Goal: Task Accomplishment & Management: Complete application form

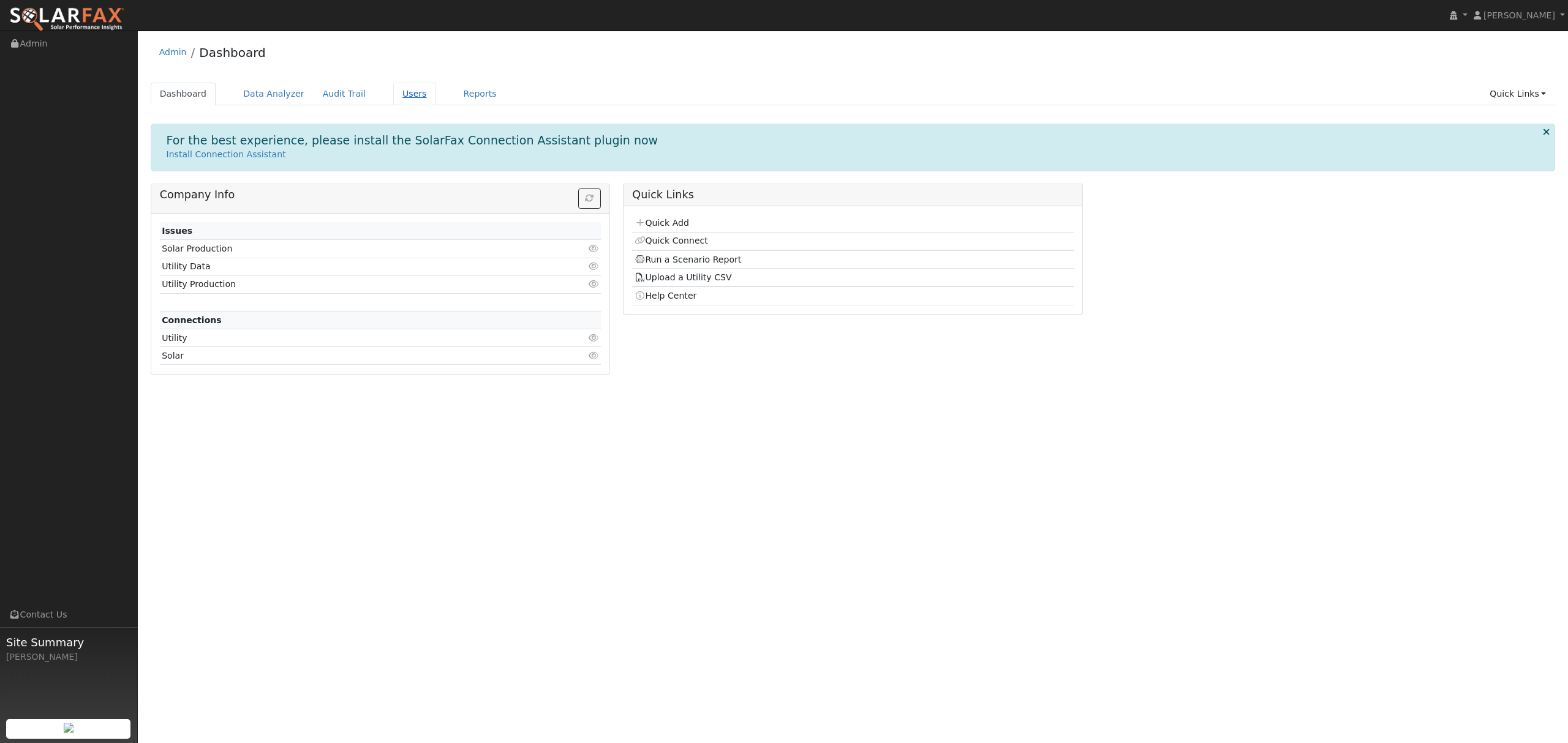
click at [393, 92] on link "Users" at bounding box center [414, 93] width 43 height 22
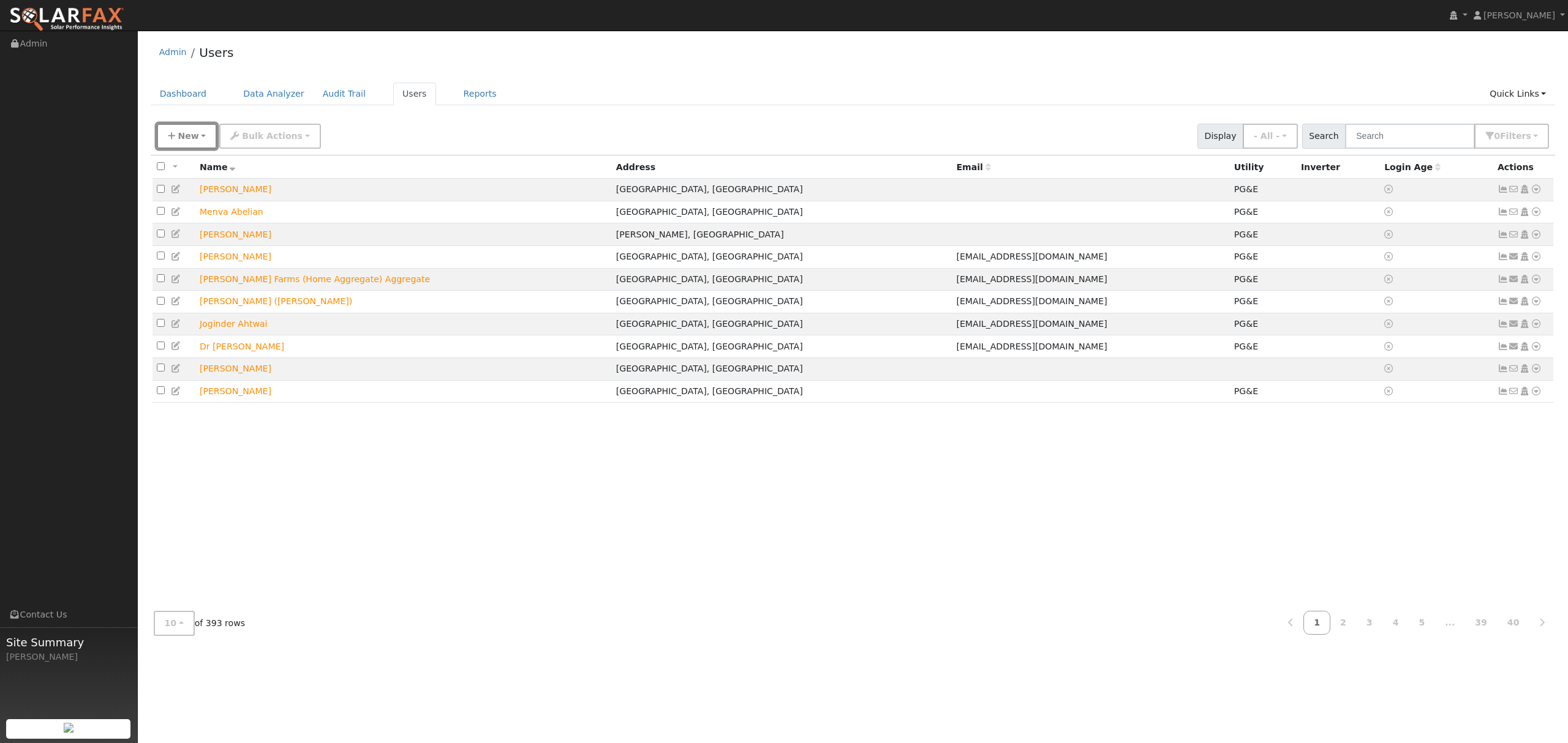
click at [192, 137] on span "New" at bounding box center [187, 136] width 21 height 10
click at [187, 162] on link "Add User" at bounding box center [208, 162] width 102 height 17
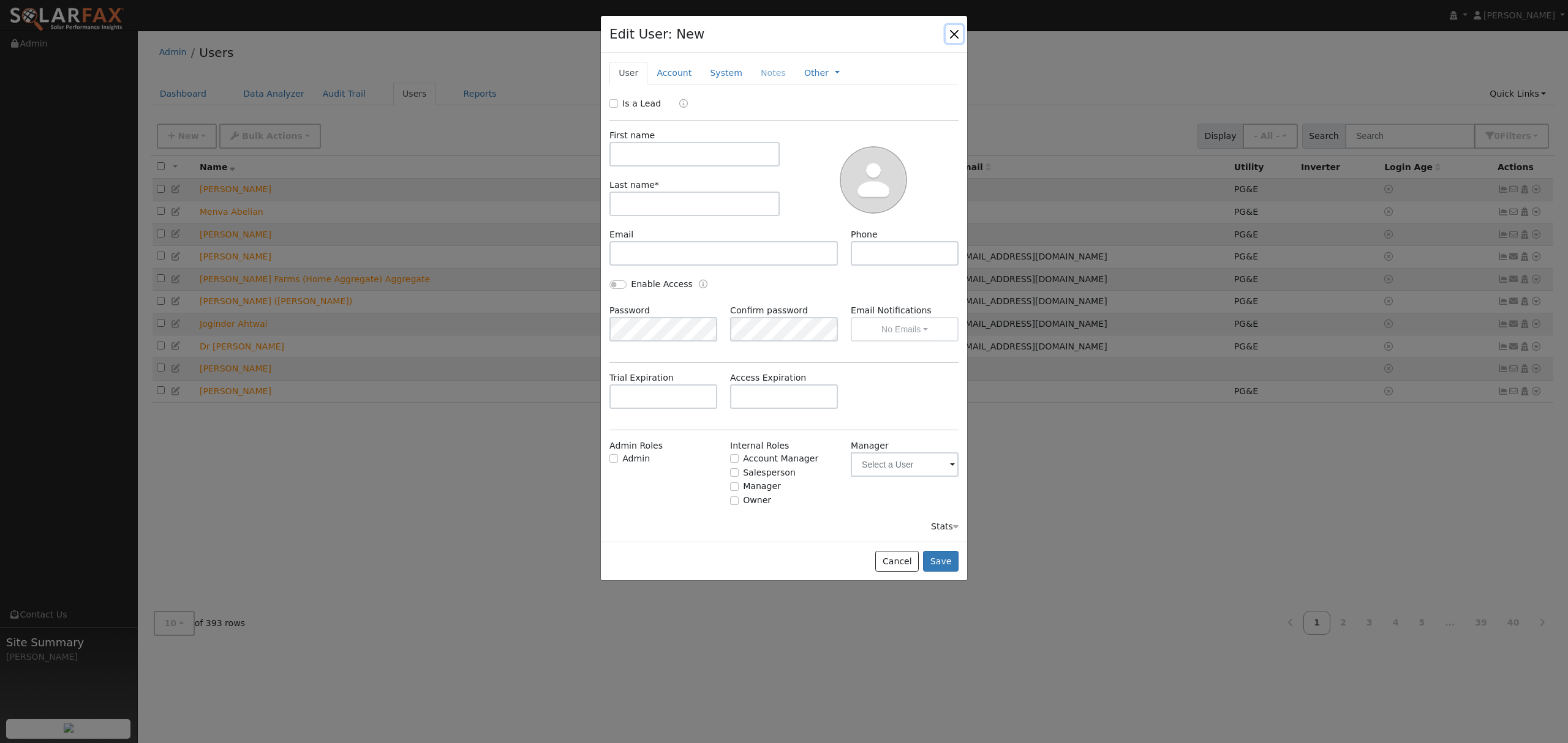
click at [954, 35] on button "button" at bounding box center [954, 33] width 17 height 17
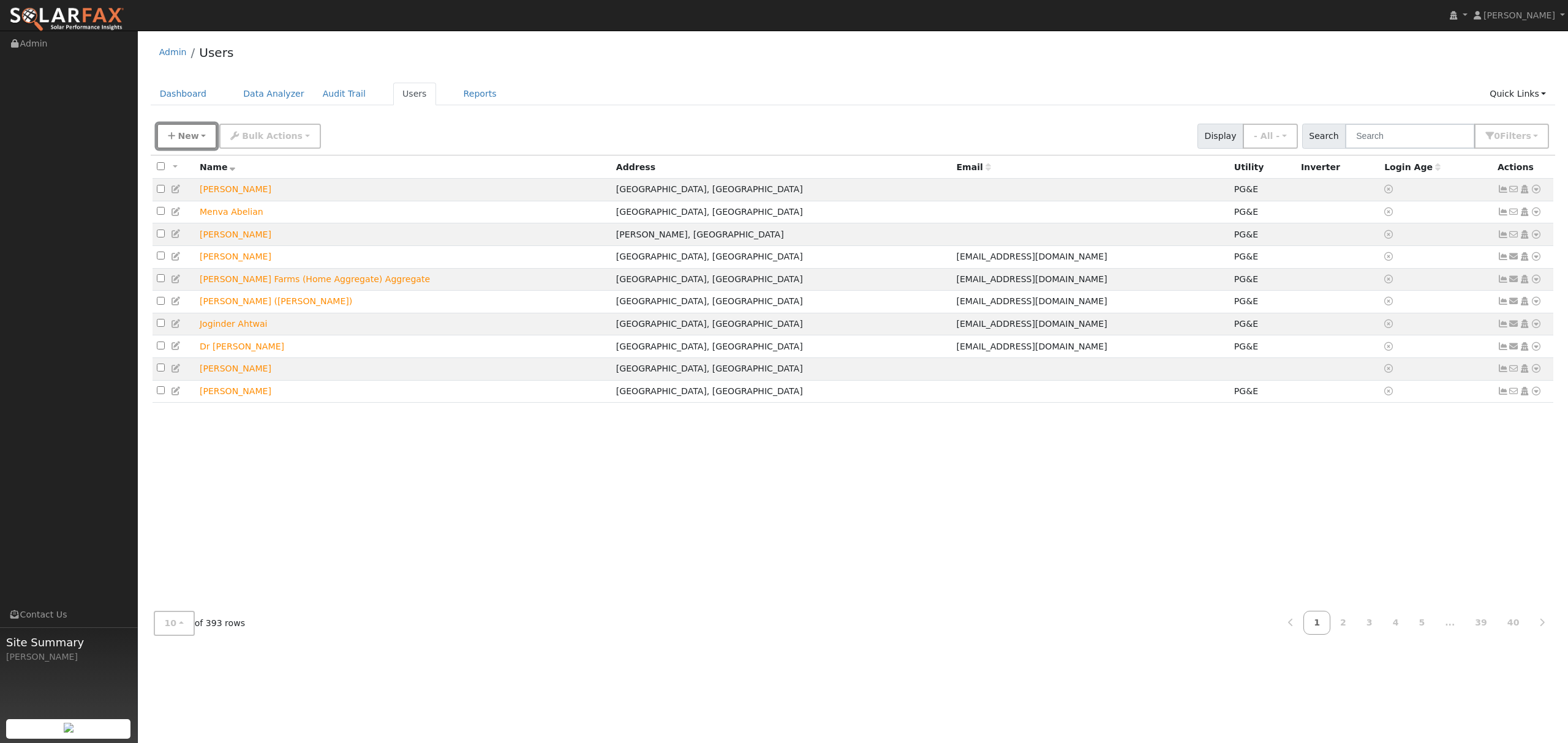
click at [187, 135] on span "New" at bounding box center [187, 136] width 21 height 10
click at [186, 189] on link "Quick Add" at bounding box center [208, 189] width 102 height 17
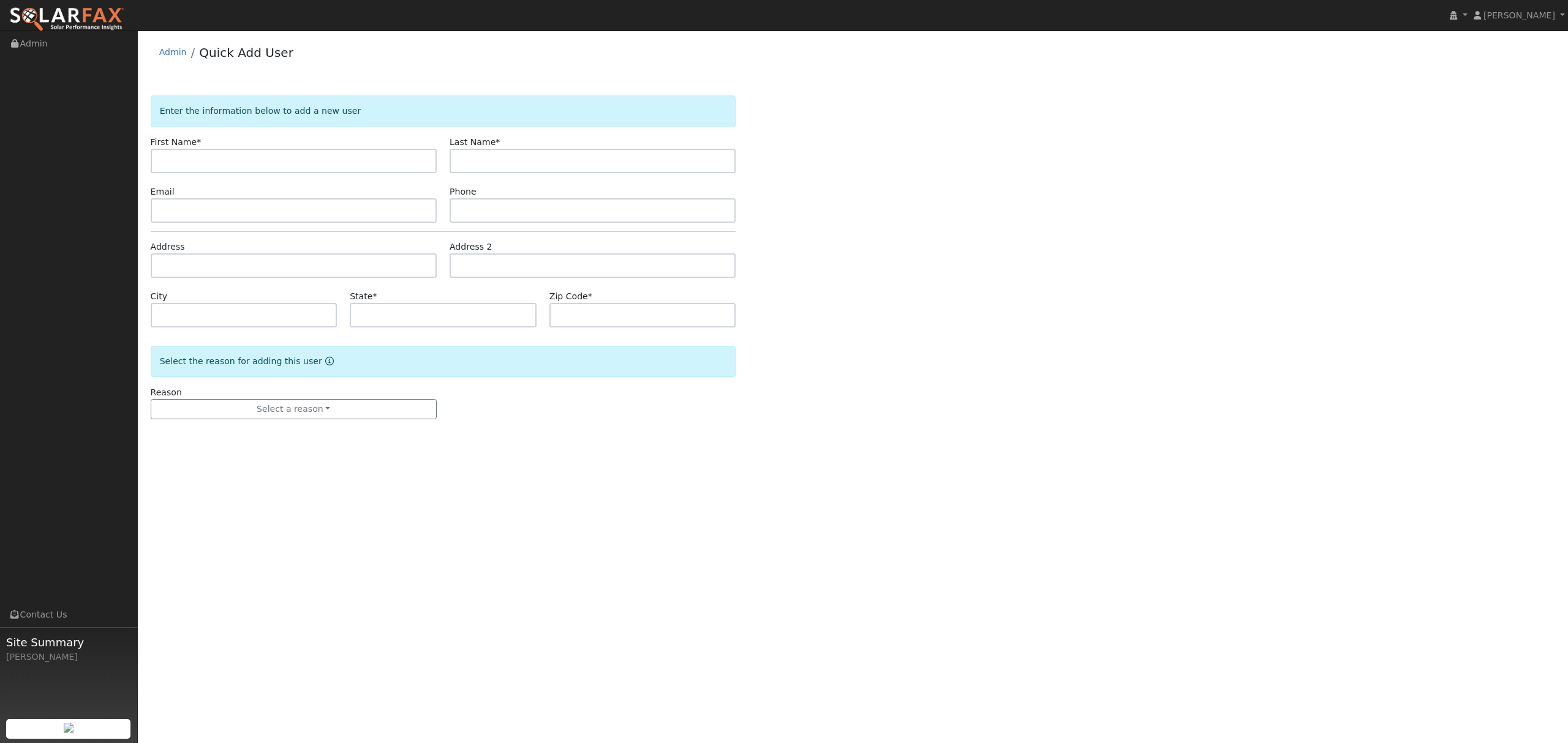
click at [208, 157] on input "text" at bounding box center [293, 161] width 286 height 25
type input "[PERSON_NAME]"
click at [202, 262] on input "text" at bounding box center [293, 266] width 286 height 25
type input "1235 Florin Road"
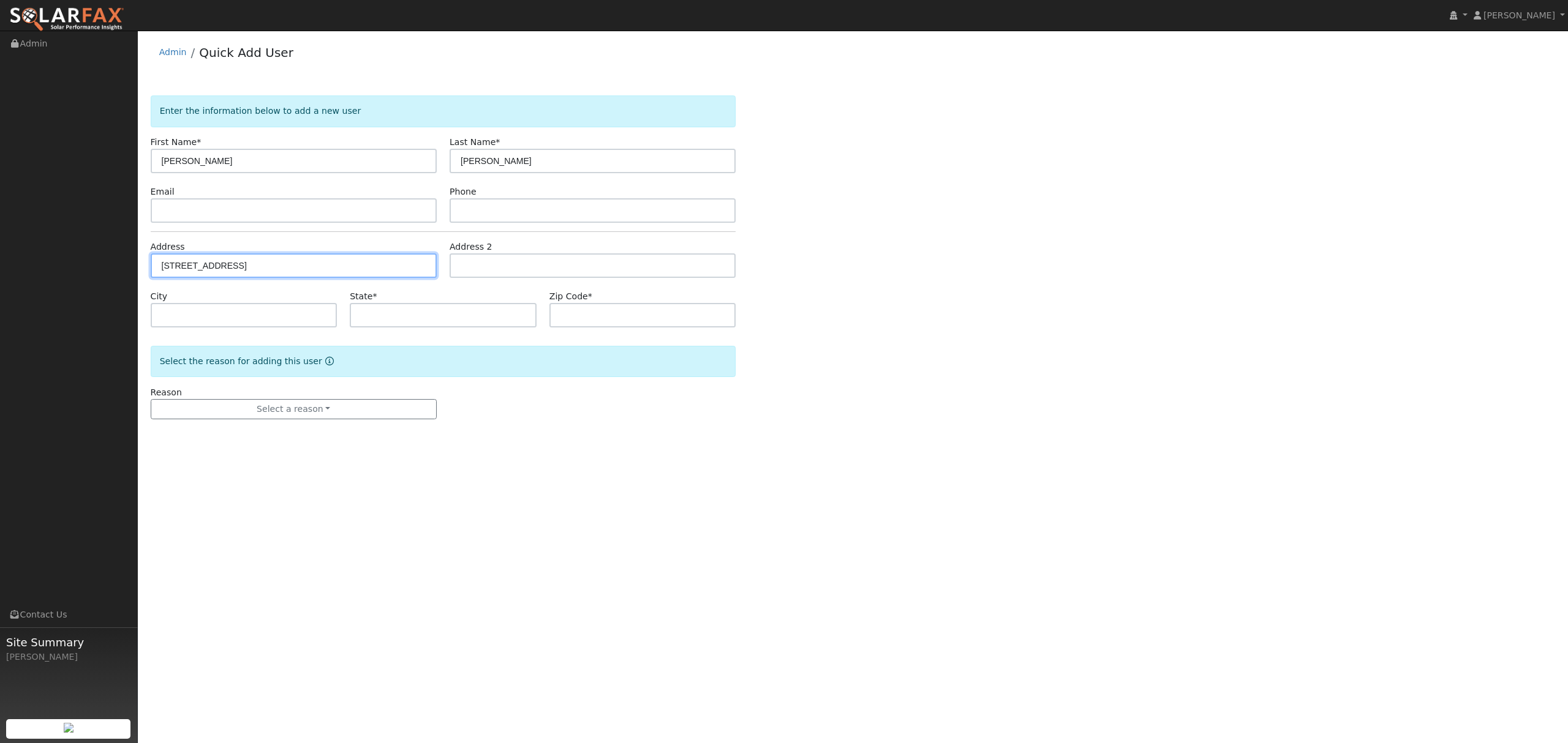
type input "Sacramento"
type input "CA"
type input "95831"
click at [311, 397] on div "Reason Select a reason New lead New customer adding solar New customer has solar" at bounding box center [293, 403] width 299 height 33
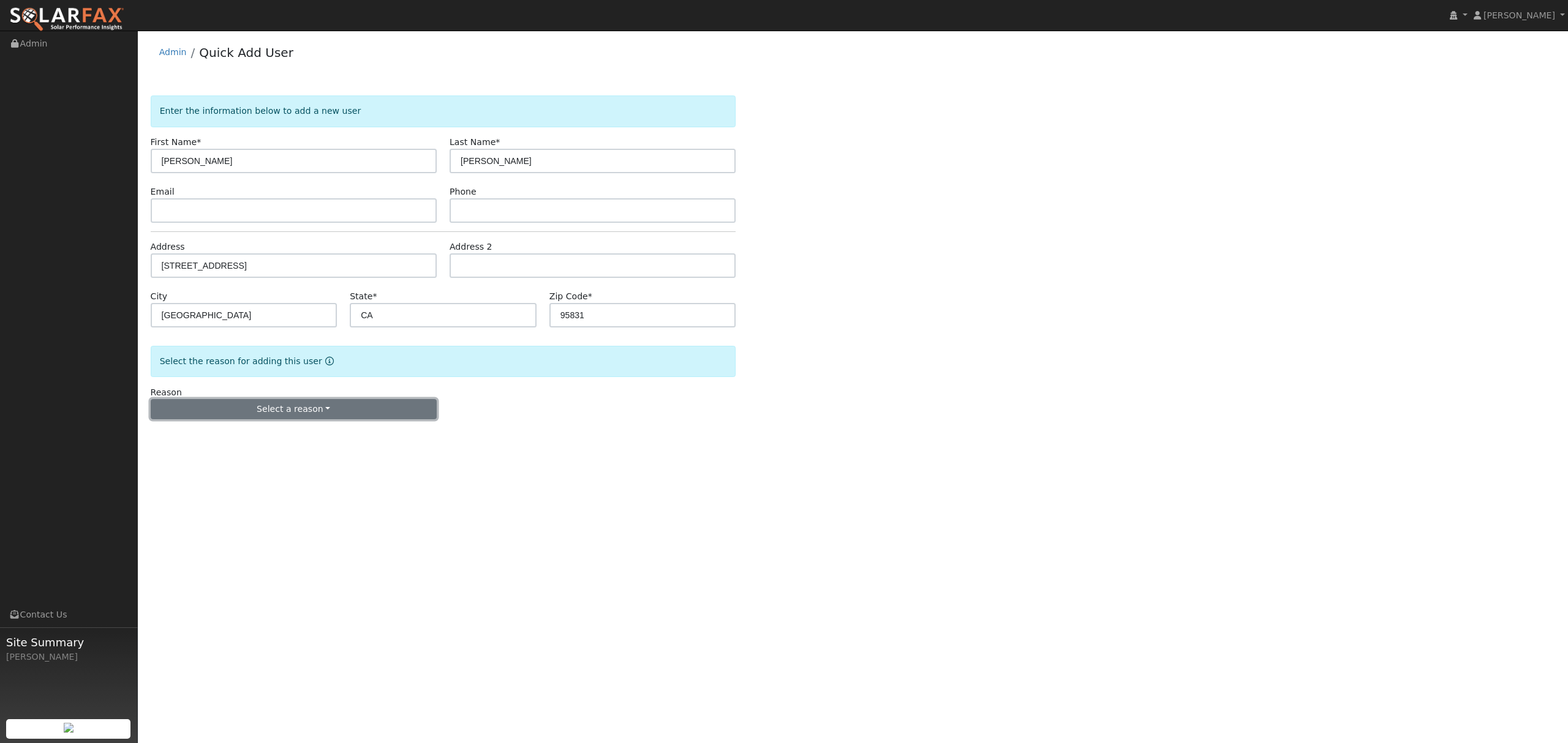
click at [310, 412] on button "Select a reason" at bounding box center [293, 410] width 286 height 21
click at [177, 438] on link "New lead" at bounding box center [219, 434] width 136 height 17
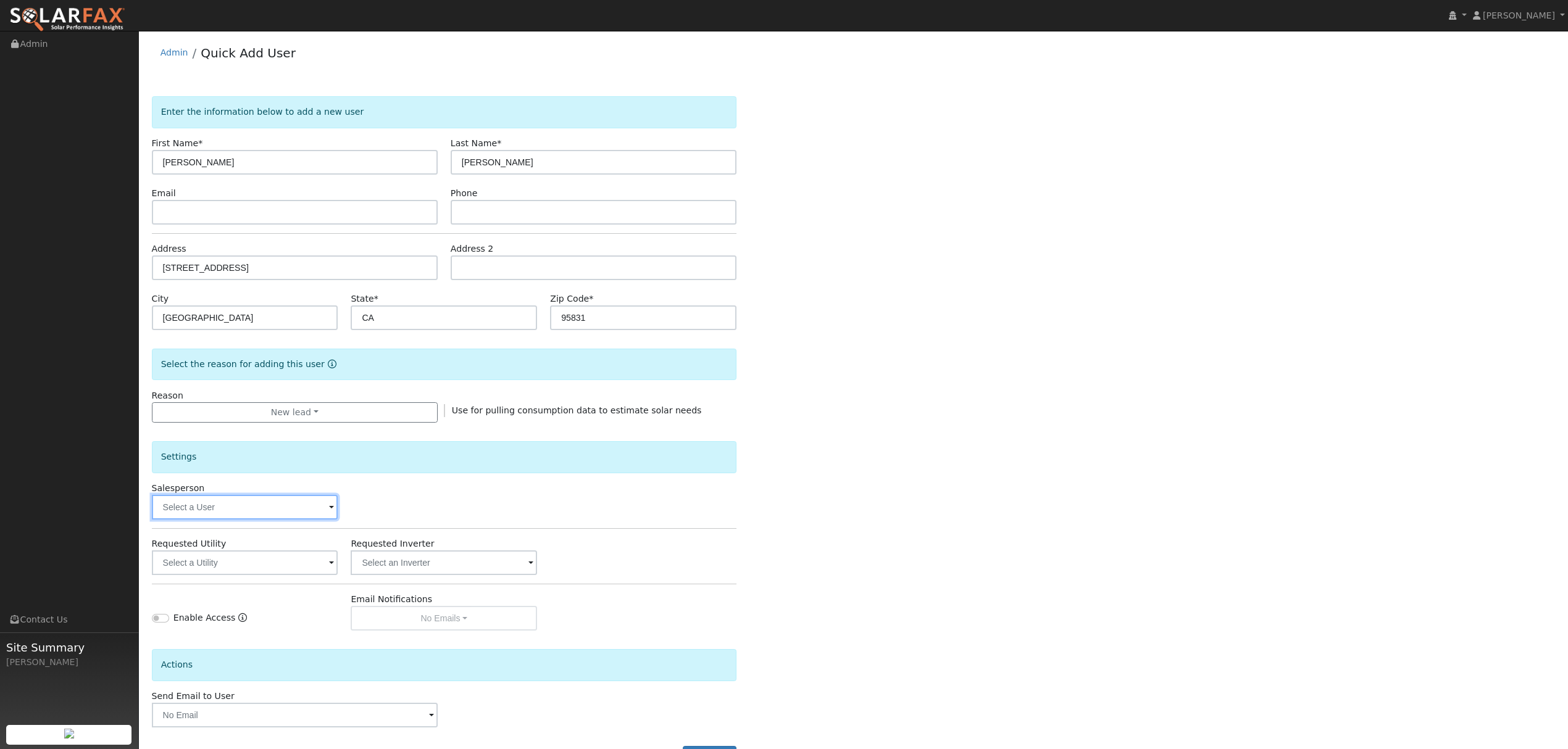
click at [255, 510] on input "text" at bounding box center [245, 507] width 186 height 25
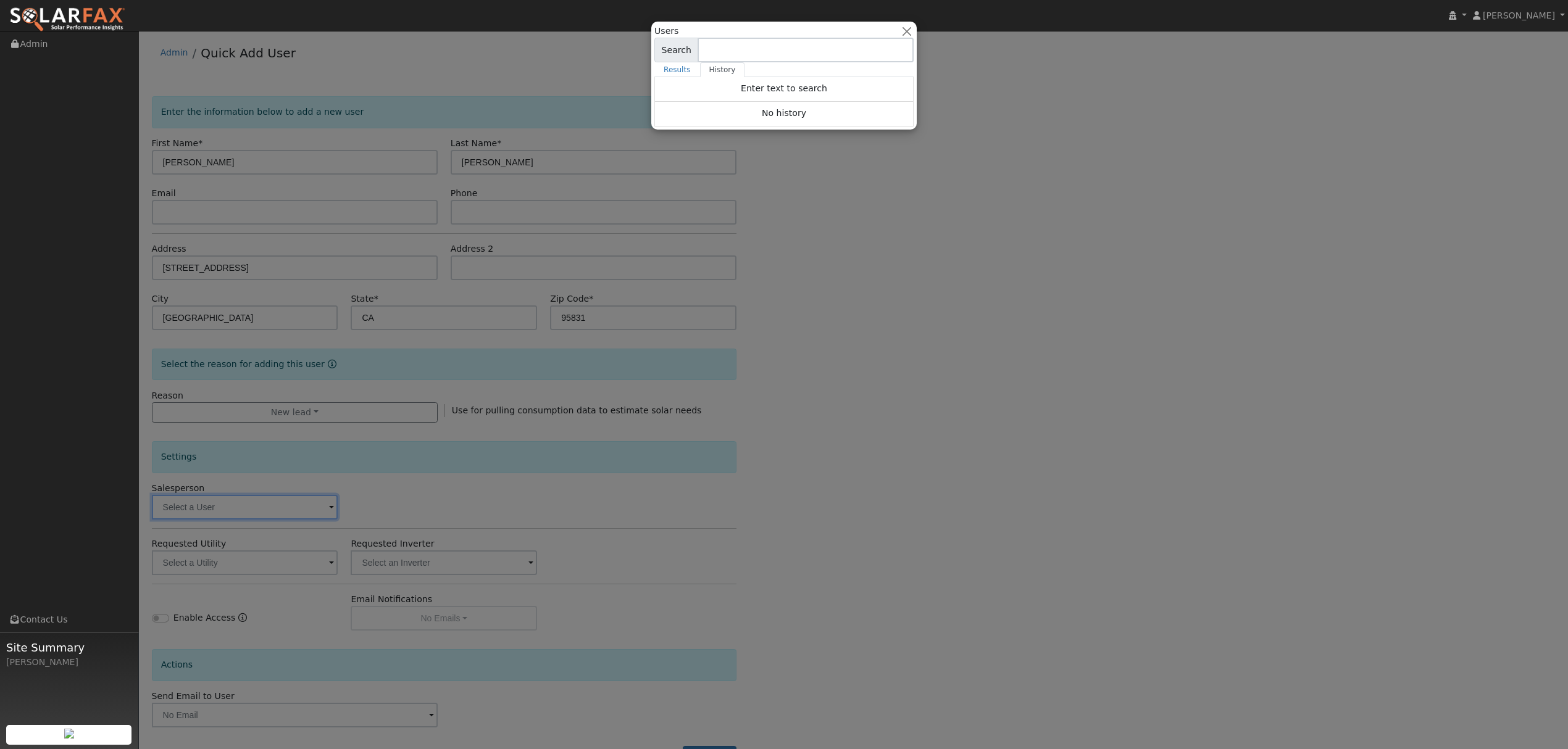
click at [297, 509] on div at bounding box center [784, 374] width 1568 height 749
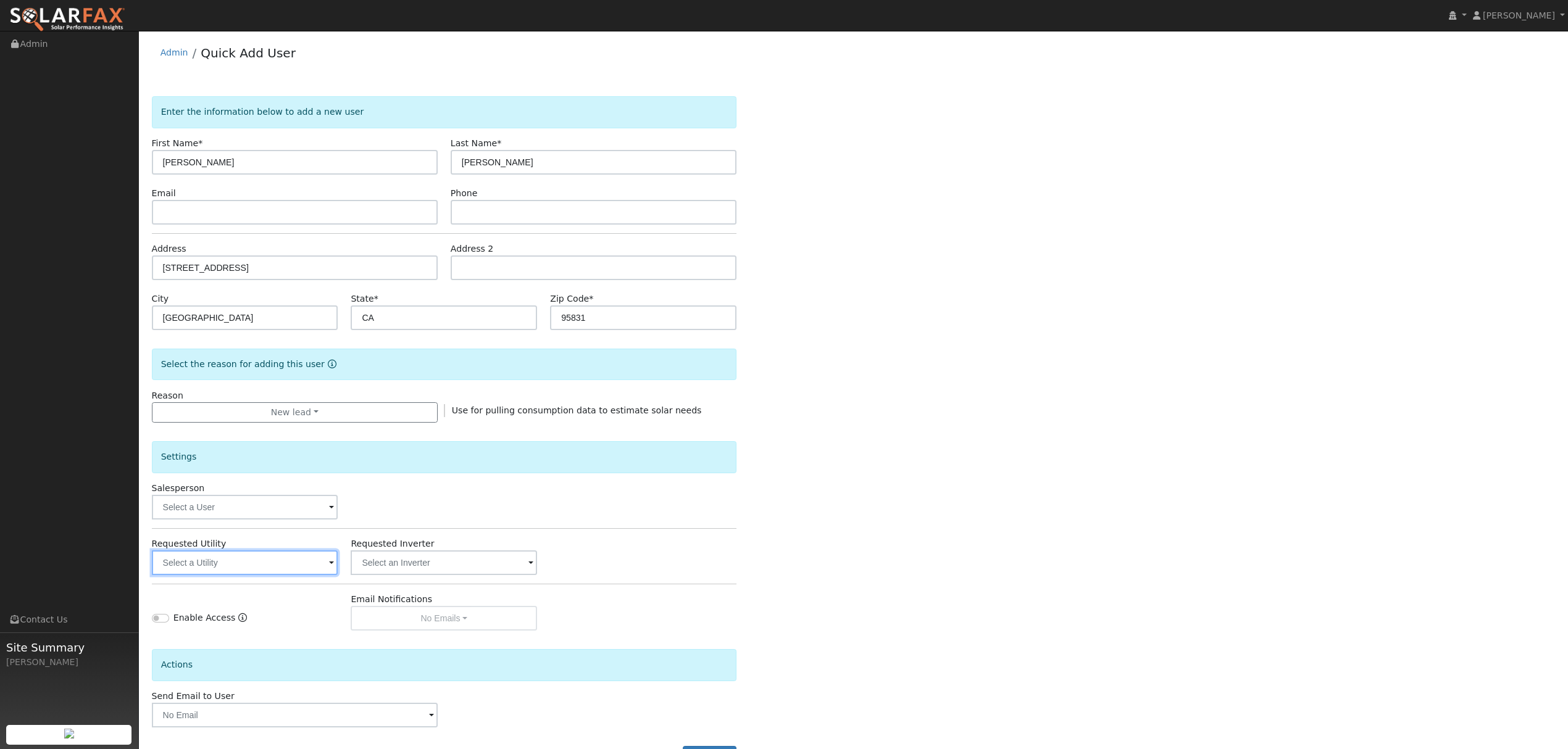
click at [306, 566] on input "text" at bounding box center [245, 563] width 186 height 25
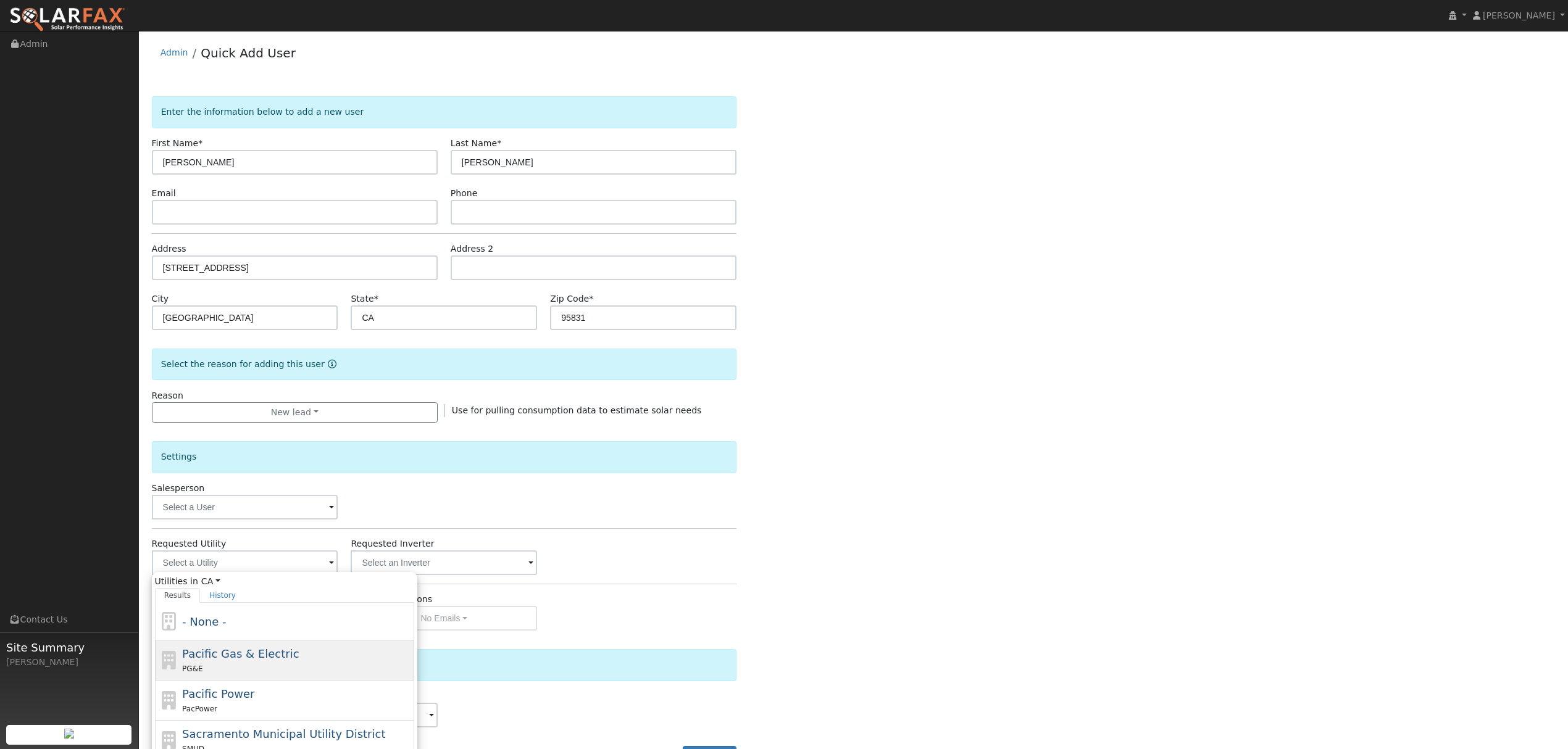
click at [276, 660] on span "Pacific Gas & Electric" at bounding box center [240, 653] width 117 height 13
type input "Pacific Gas & Electric"
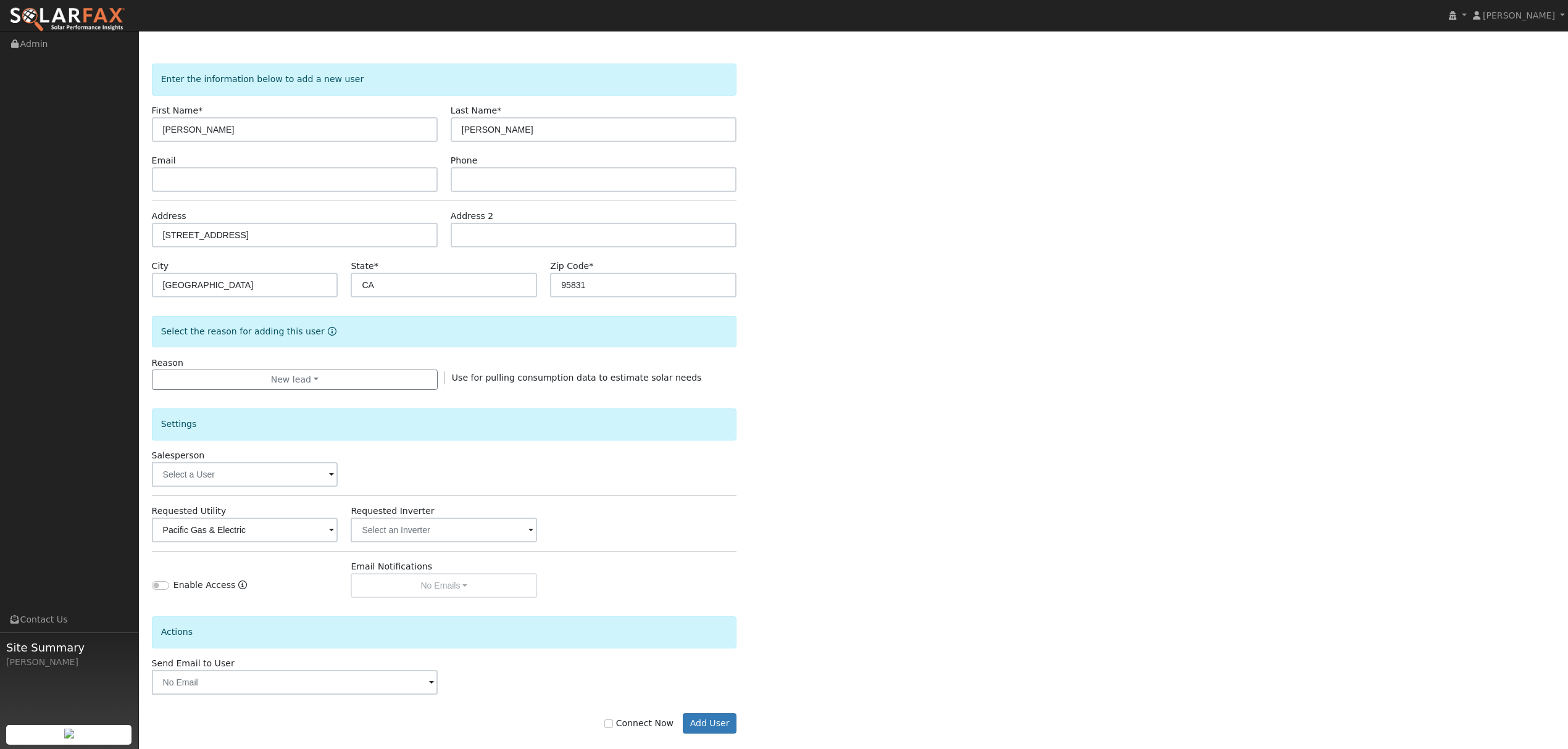
scroll to position [50, 0]
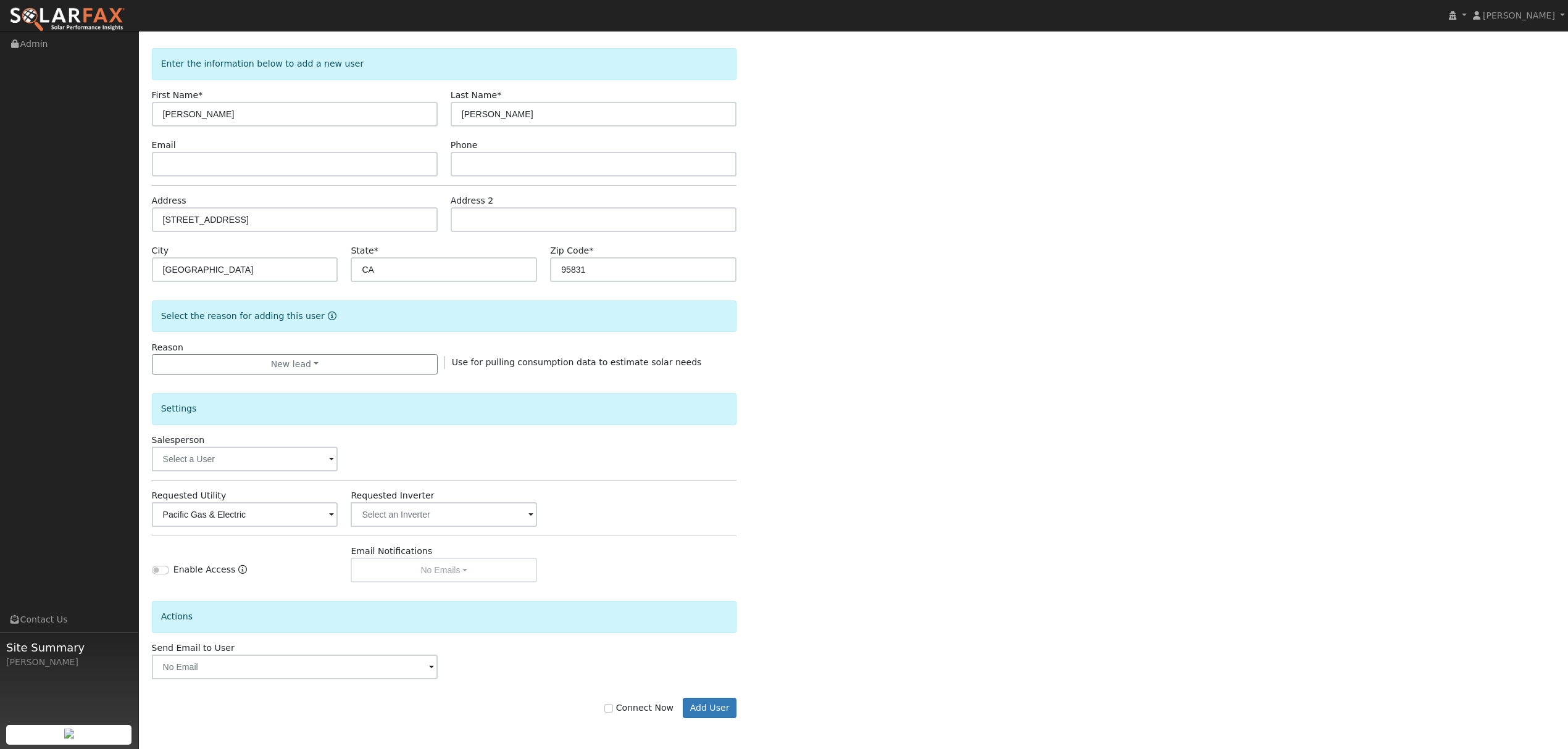
click at [611, 707] on div "Connect Now Add User" at bounding box center [444, 708] width 598 height 21
click at [613, 710] on input "Connect Now" at bounding box center [608, 708] width 9 height 9
checkbox input "true"
click at [701, 713] on button "Add User" at bounding box center [709, 708] width 54 height 21
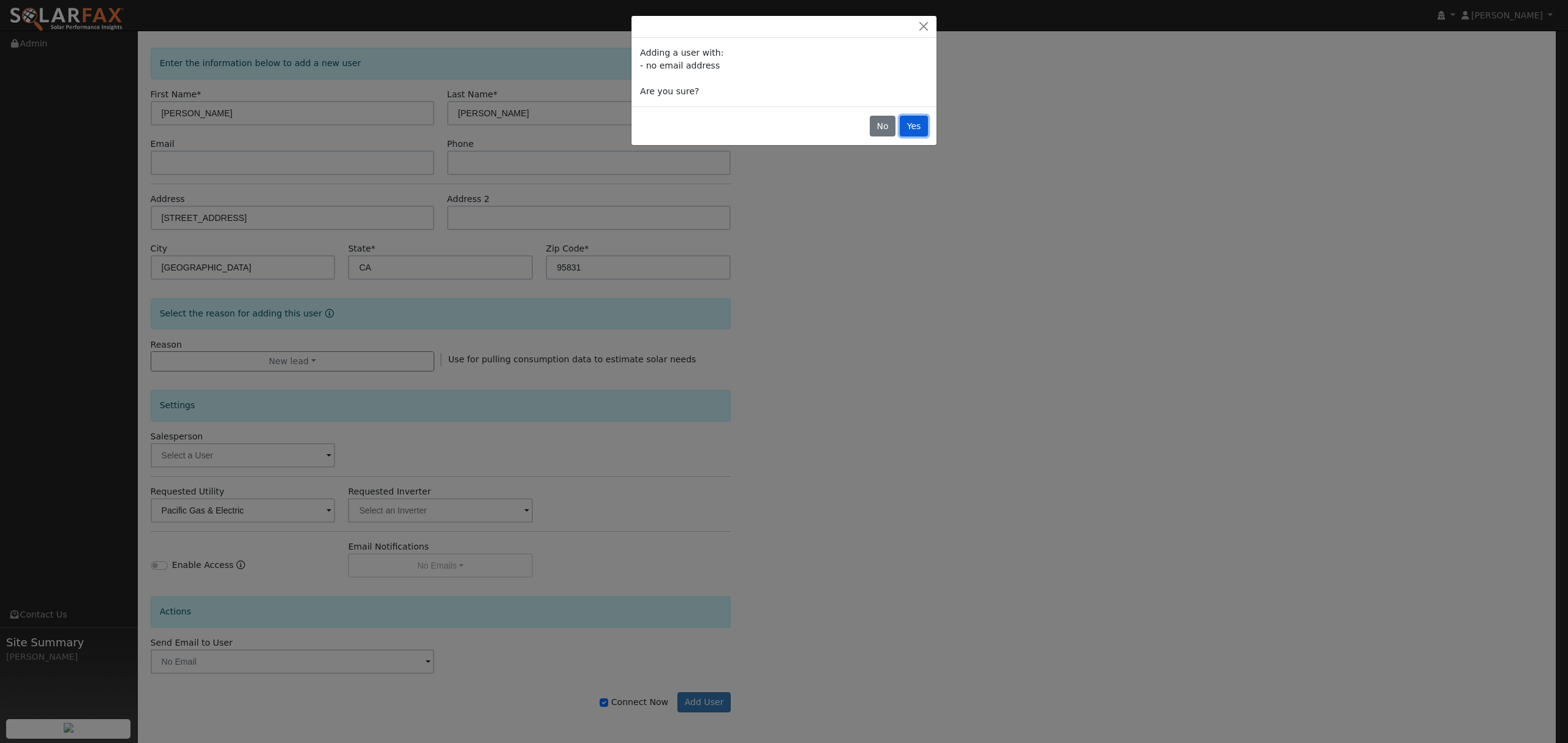
click at [917, 127] on button "Yes" at bounding box center [914, 126] width 28 height 21
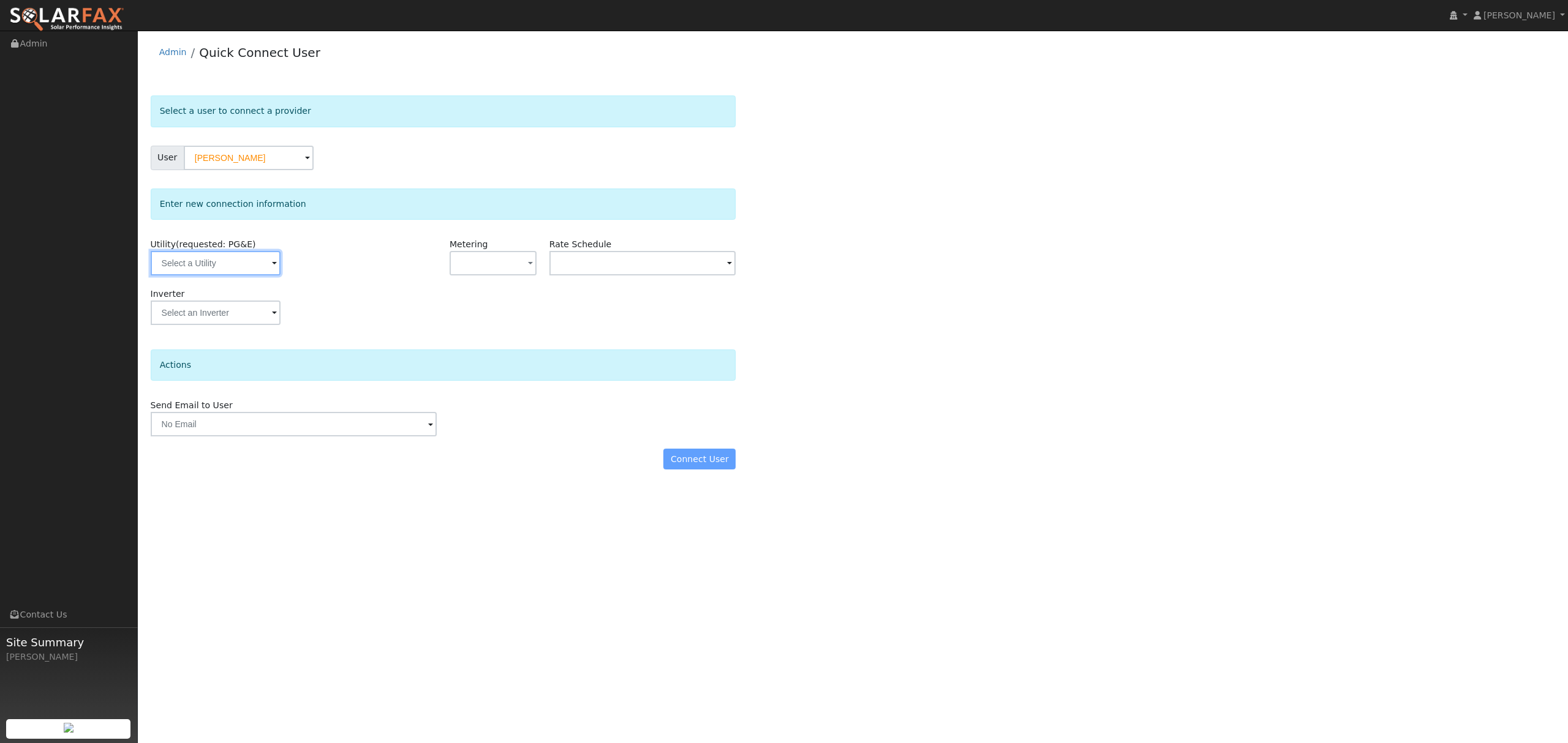
click at [248, 255] on input "text" at bounding box center [215, 263] width 130 height 25
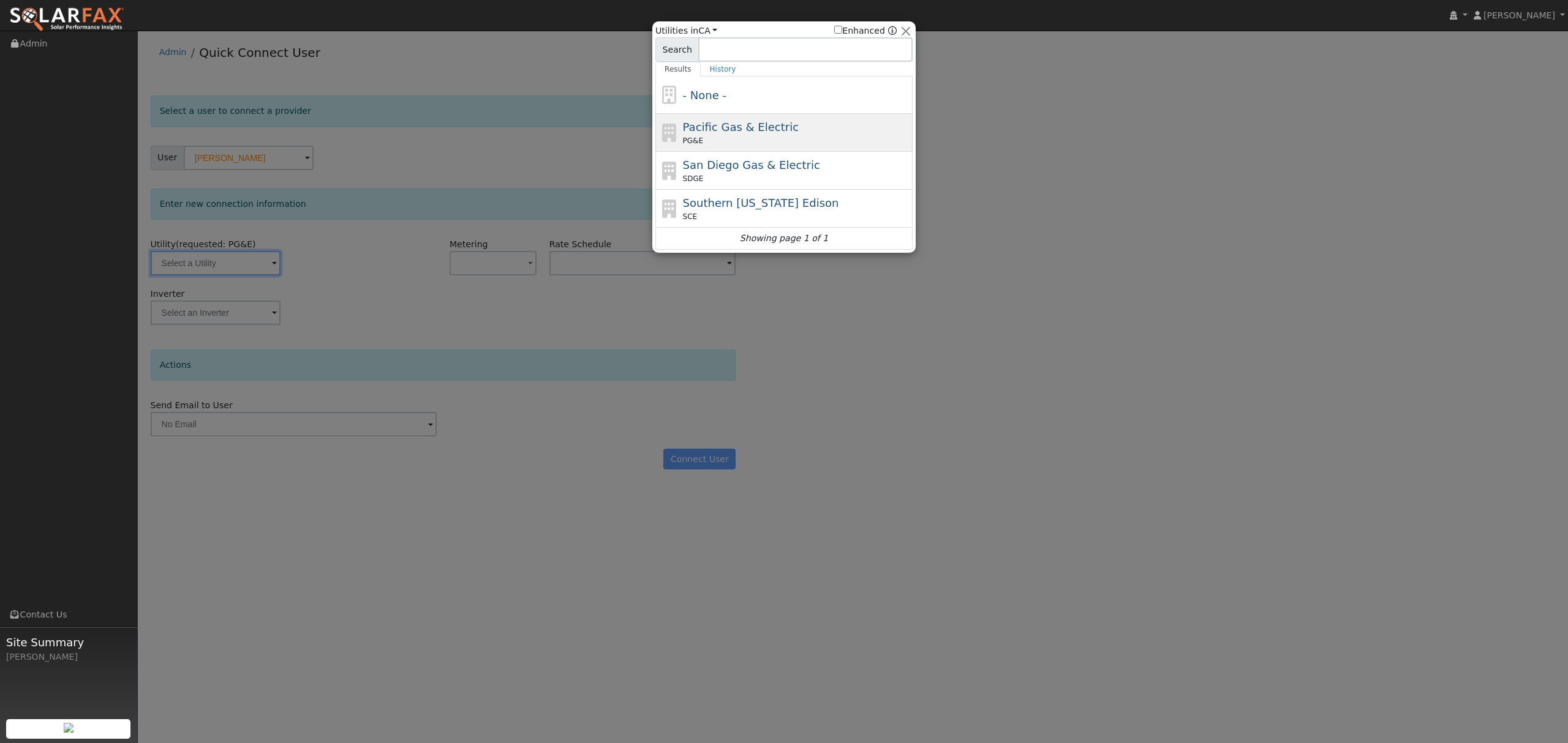
click at [717, 137] on div "PG&E" at bounding box center [796, 141] width 227 height 11
type input "PG&E"
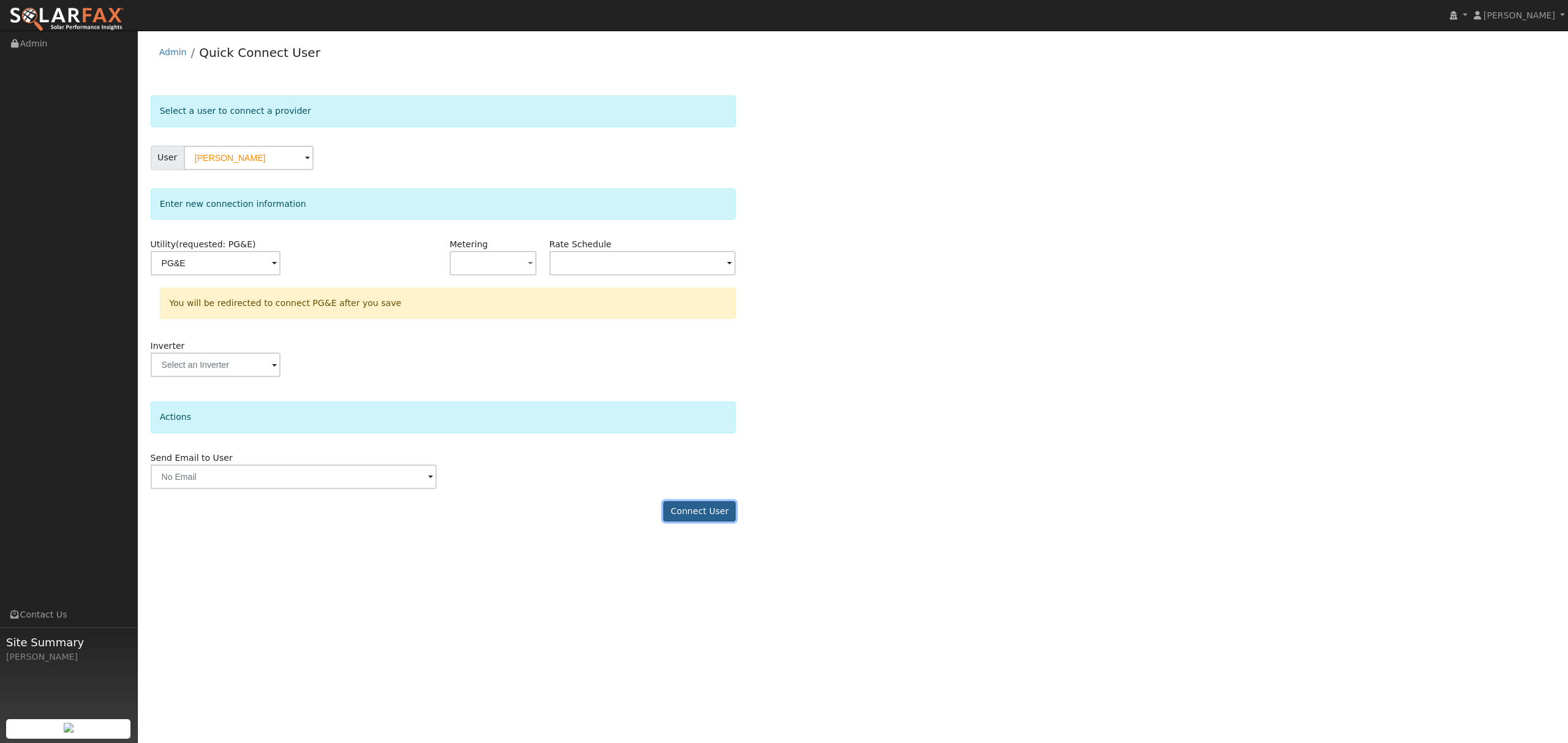
click at [715, 521] on button "Connect User" at bounding box center [699, 512] width 72 height 21
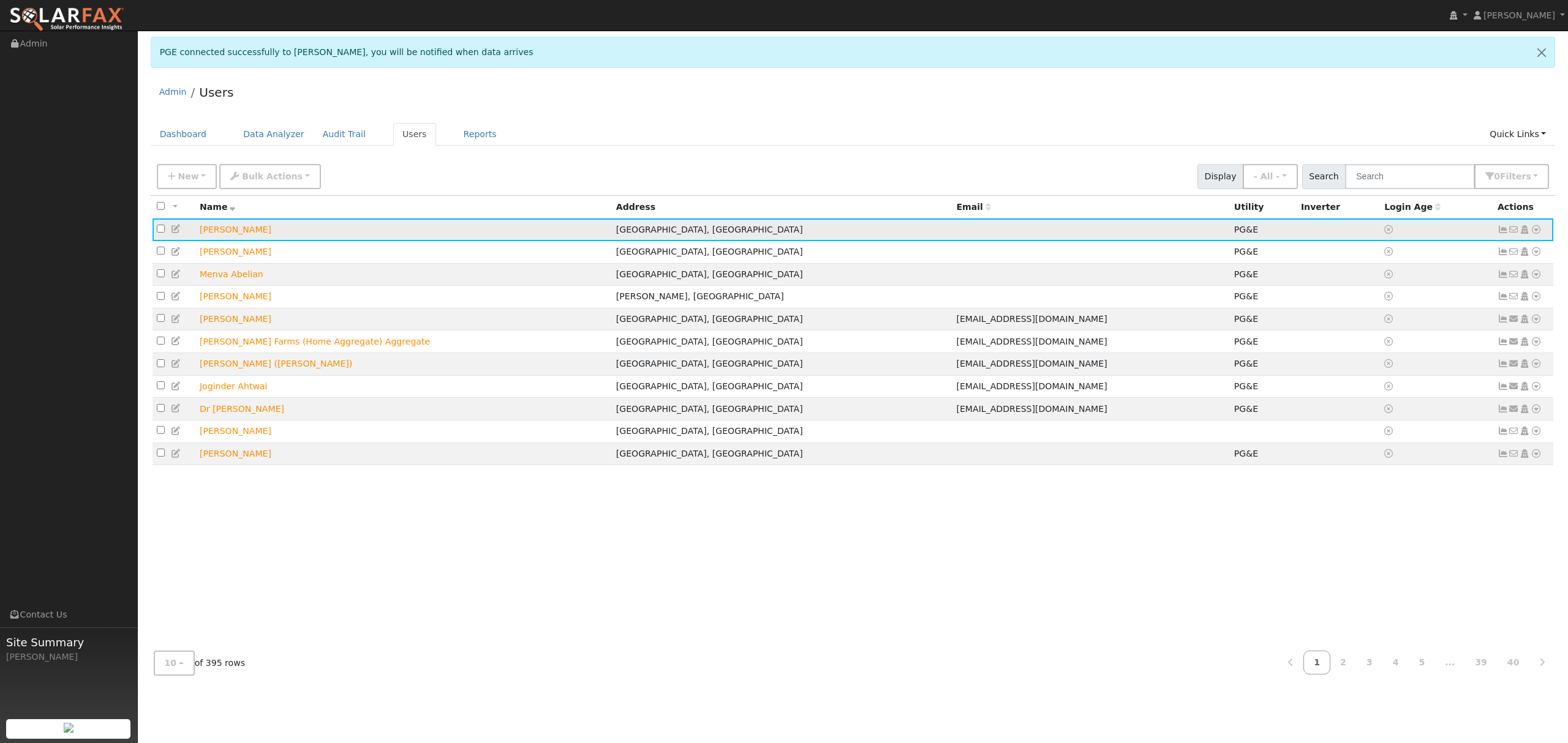
click at [1536, 228] on icon at bounding box center [1536, 230] width 11 height 9
click at [1507, 250] on link "Data Analyzer" at bounding box center [1495, 251] width 89 height 17
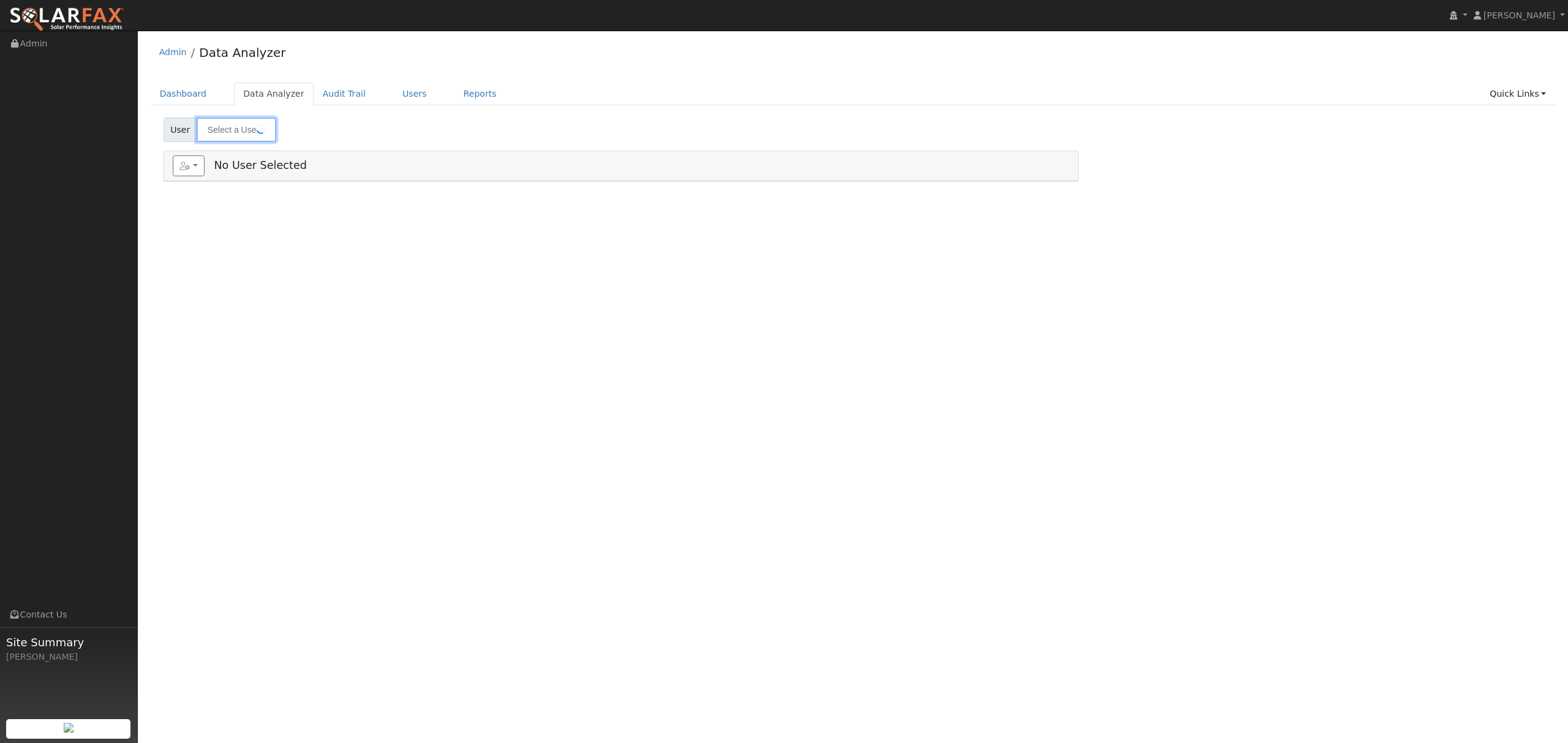
type input "[PERSON_NAME]"
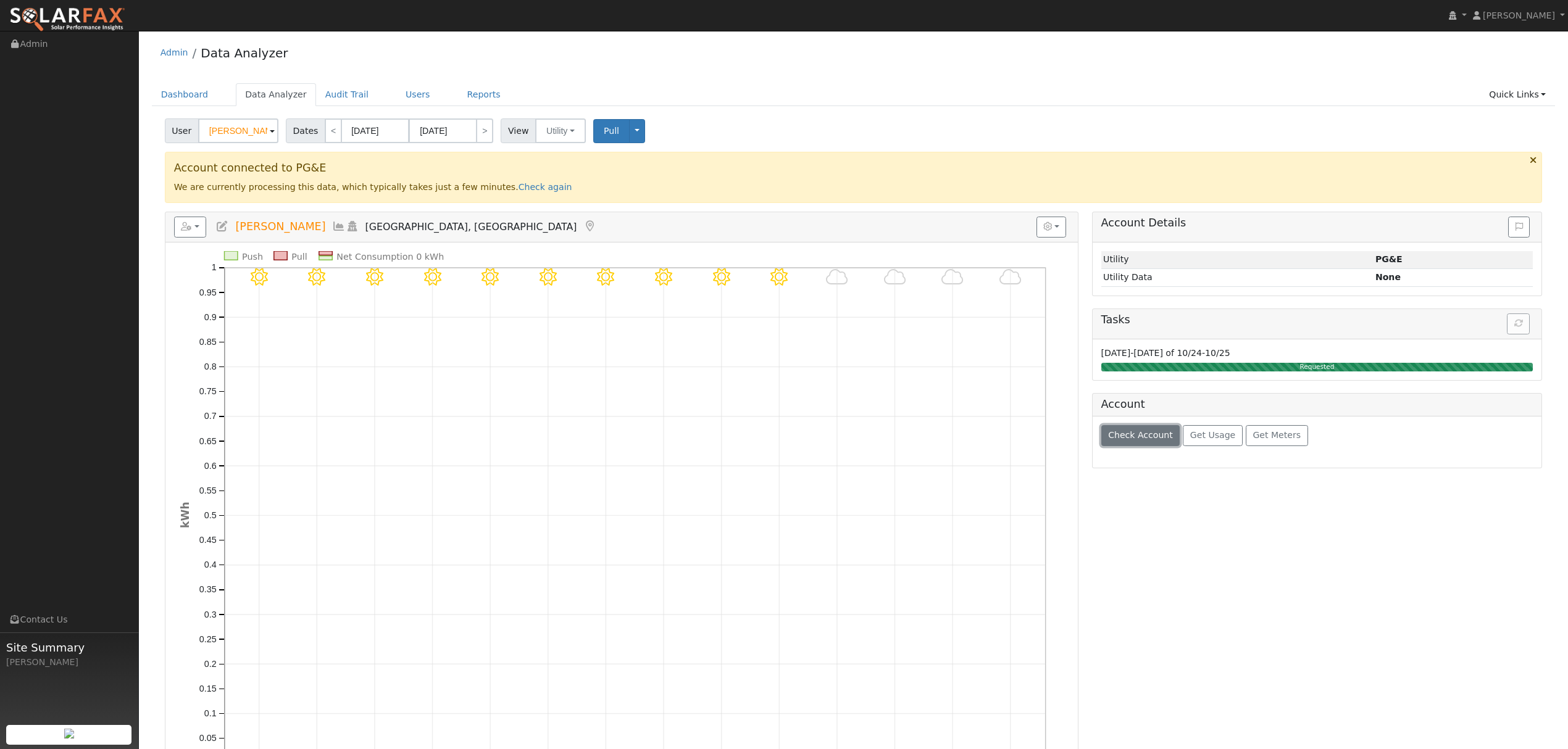
click at [1124, 434] on span "Check Account" at bounding box center [1140, 435] width 65 height 10
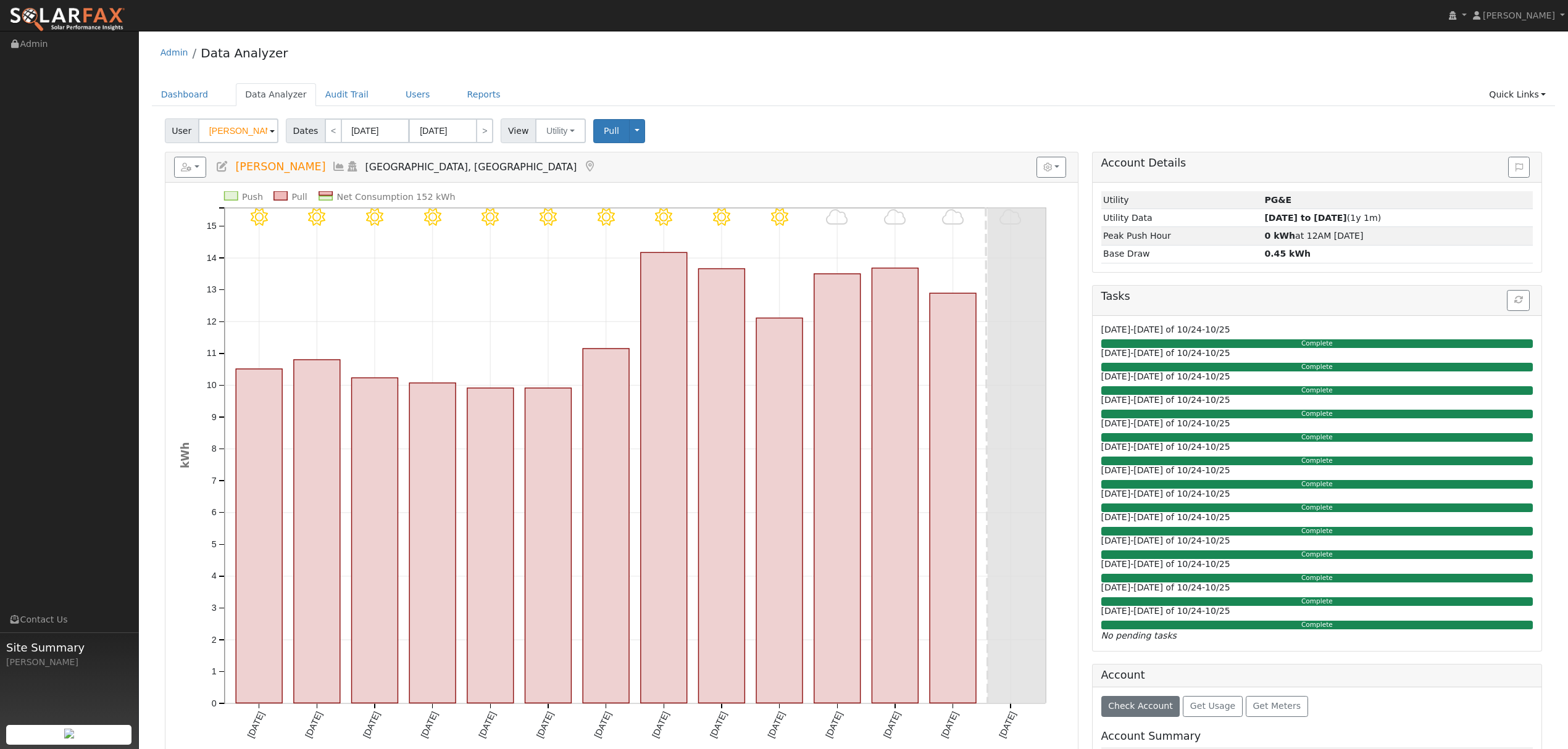
click at [332, 171] on icon at bounding box center [339, 166] width 14 height 11
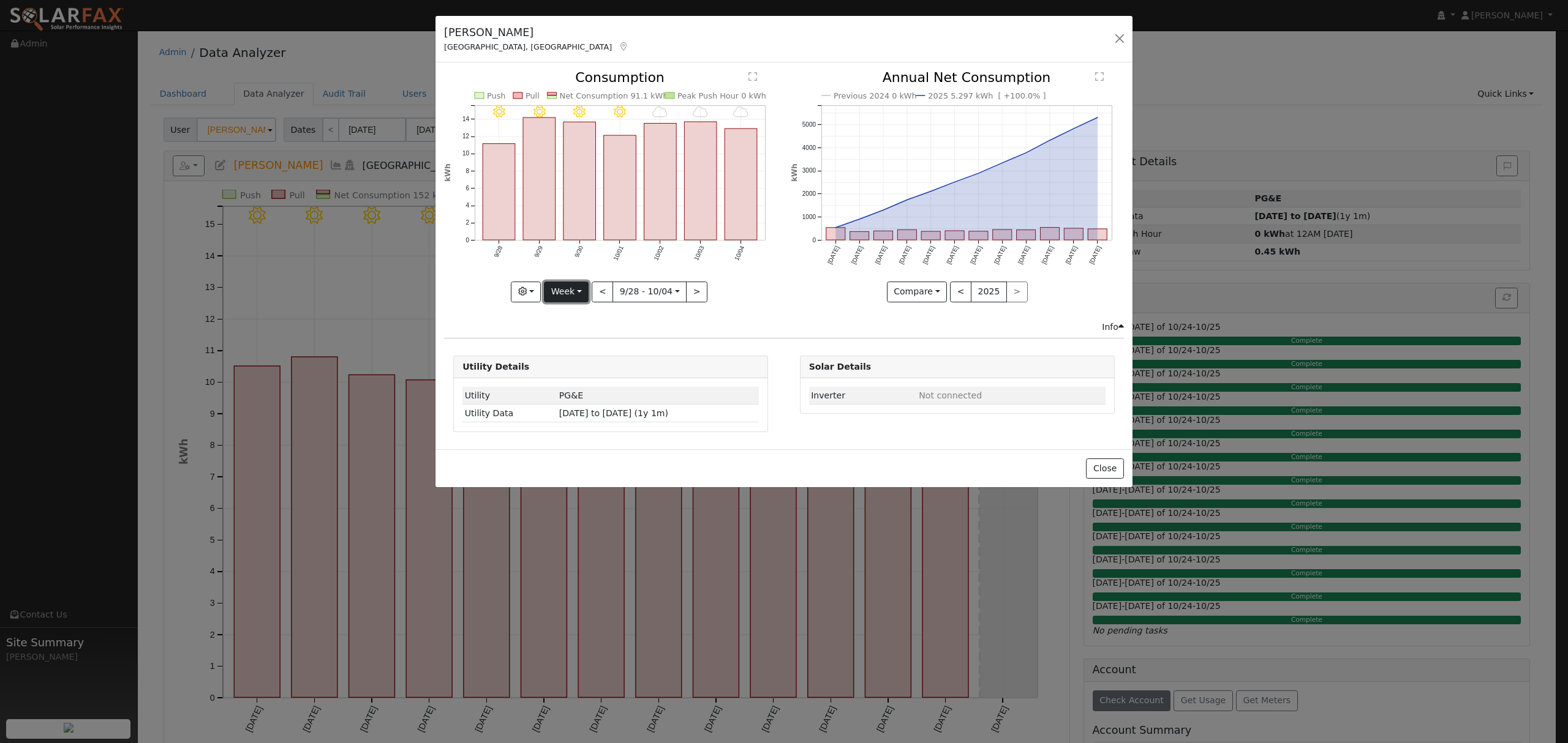
click at [571, 292] on button "Week" at bounding box center [567, 292] width 45 height 21
click at [571, 373] on link "Year" at bounding box center [587, 368] width 85 height 17
type input "[DATE]"
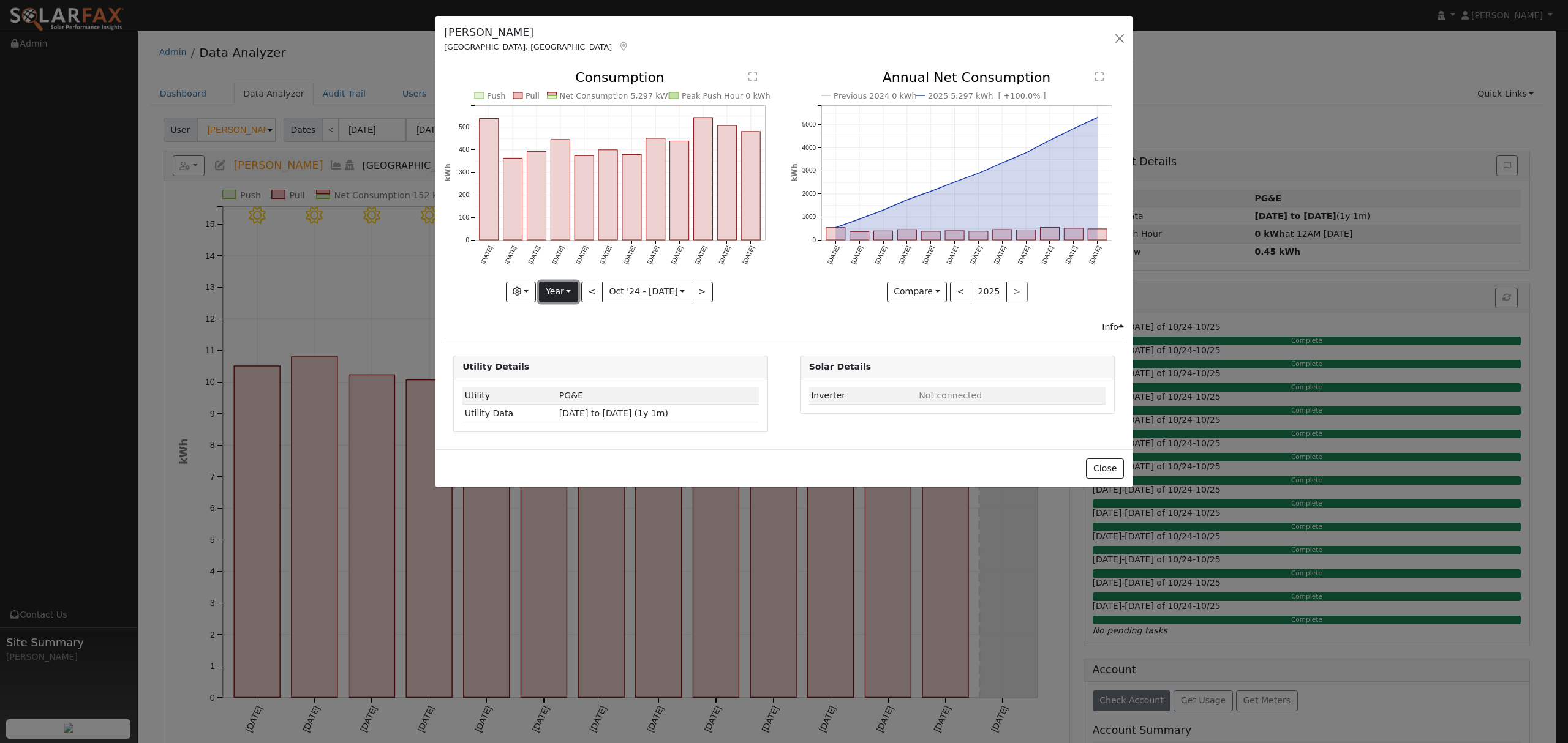
click at [554, 294] on button "Year" at bounding box center [558, 292] width 39 height 21
click at [760, 333] on div "Info" at bounding box center [784, 327] width 693 height 13
click at [532, 292] on button "button" at bounding box center [521, 292] width 30 height 21
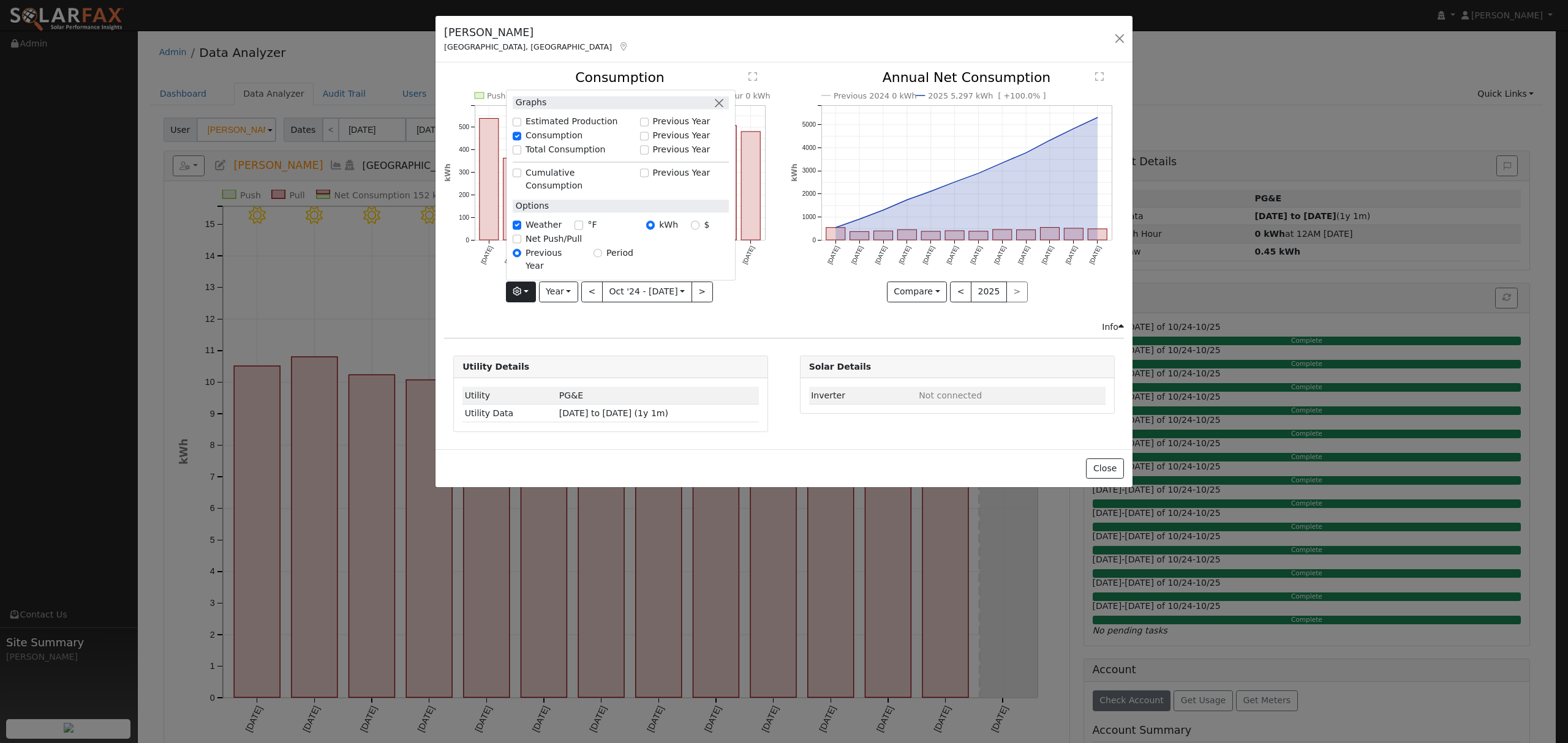
click at [772, 339] on hr at bounding box center [783, 338] width 680 height 1
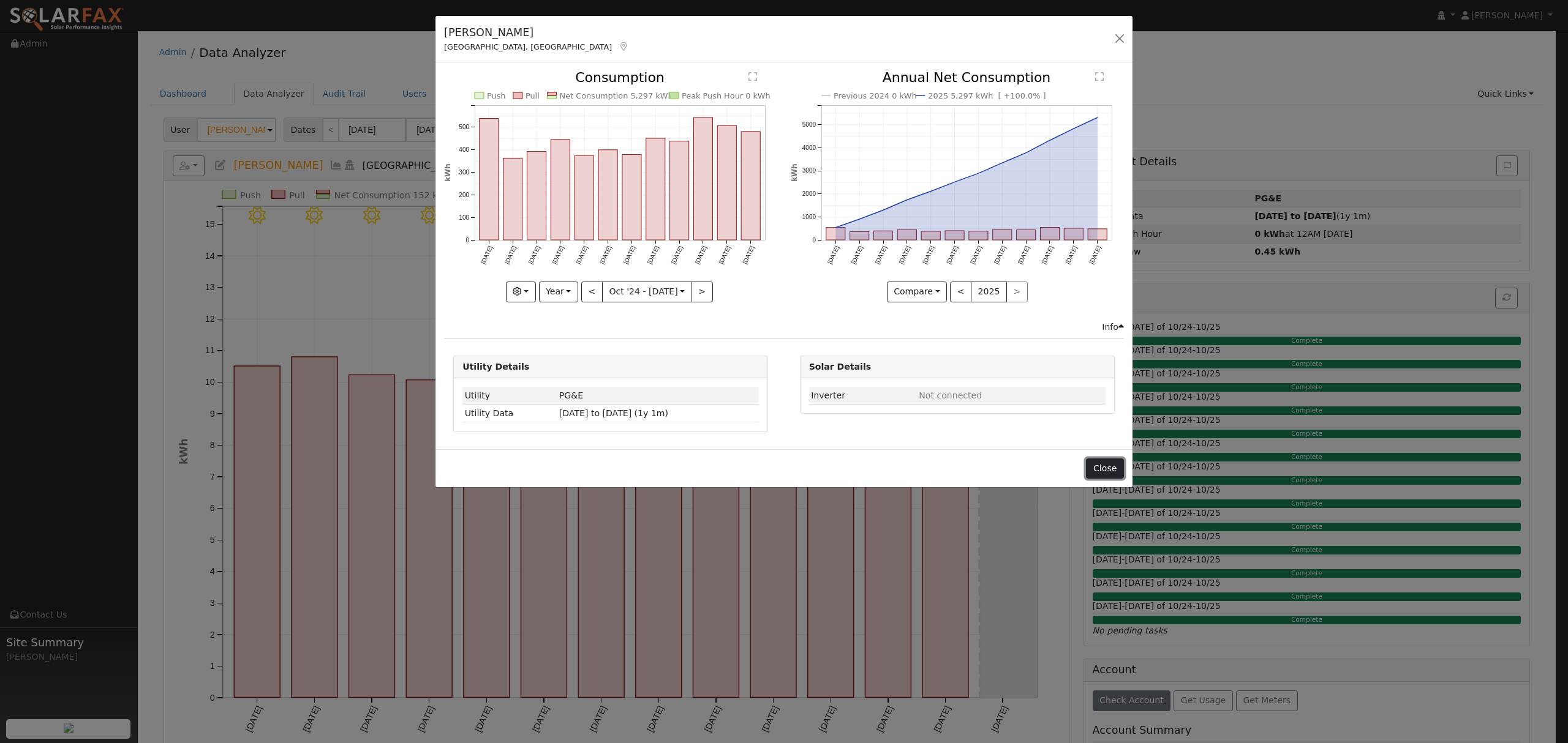
click at [1104, 475] on button "Close" at bounding box center [1104, 469] width 37 height 21
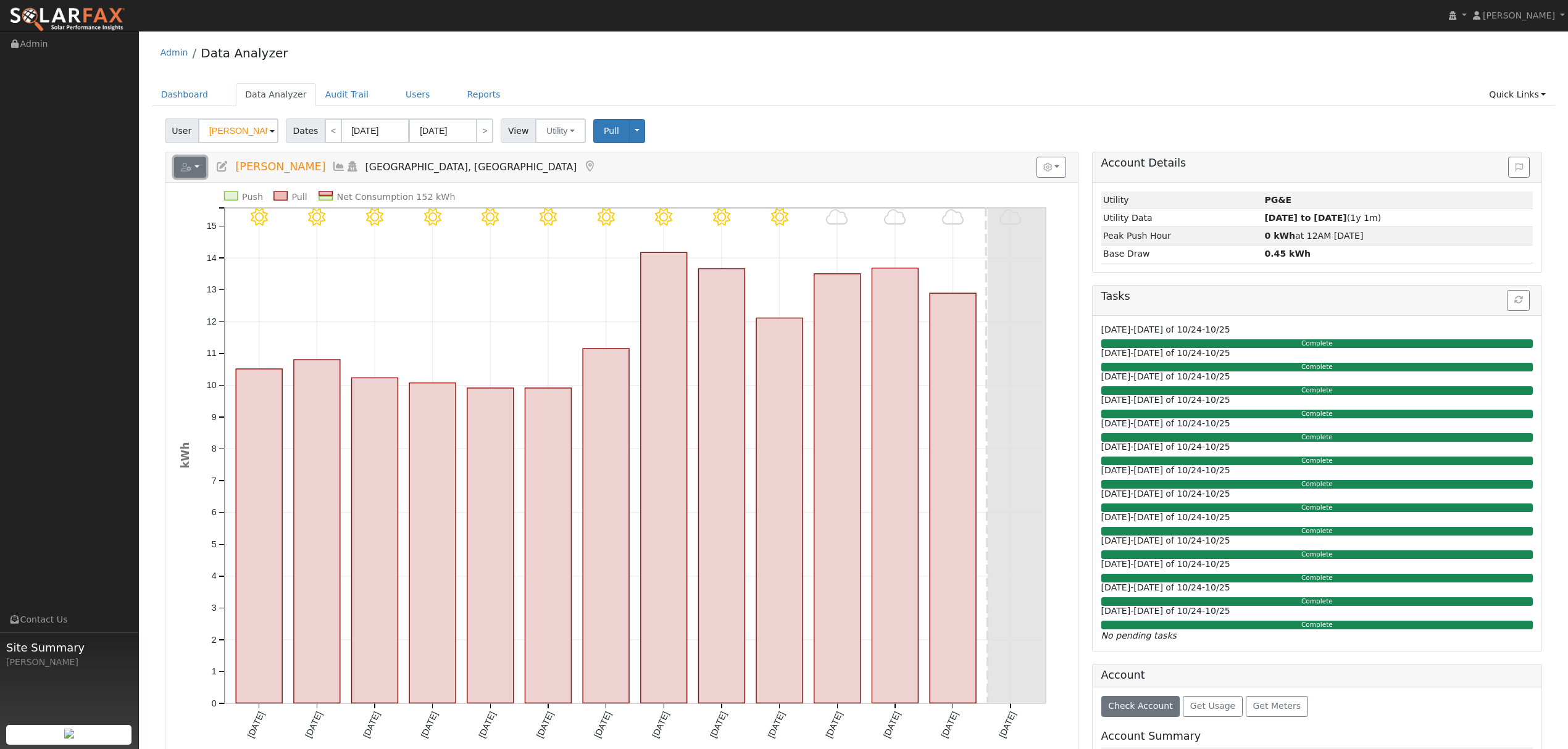
click at [203, 164] on button "button" at bounding box center [190, 167] width 33 height 21
click at [328, 223] on link "Export to CSV" at bounding box center [342, 223] width 89 height 15
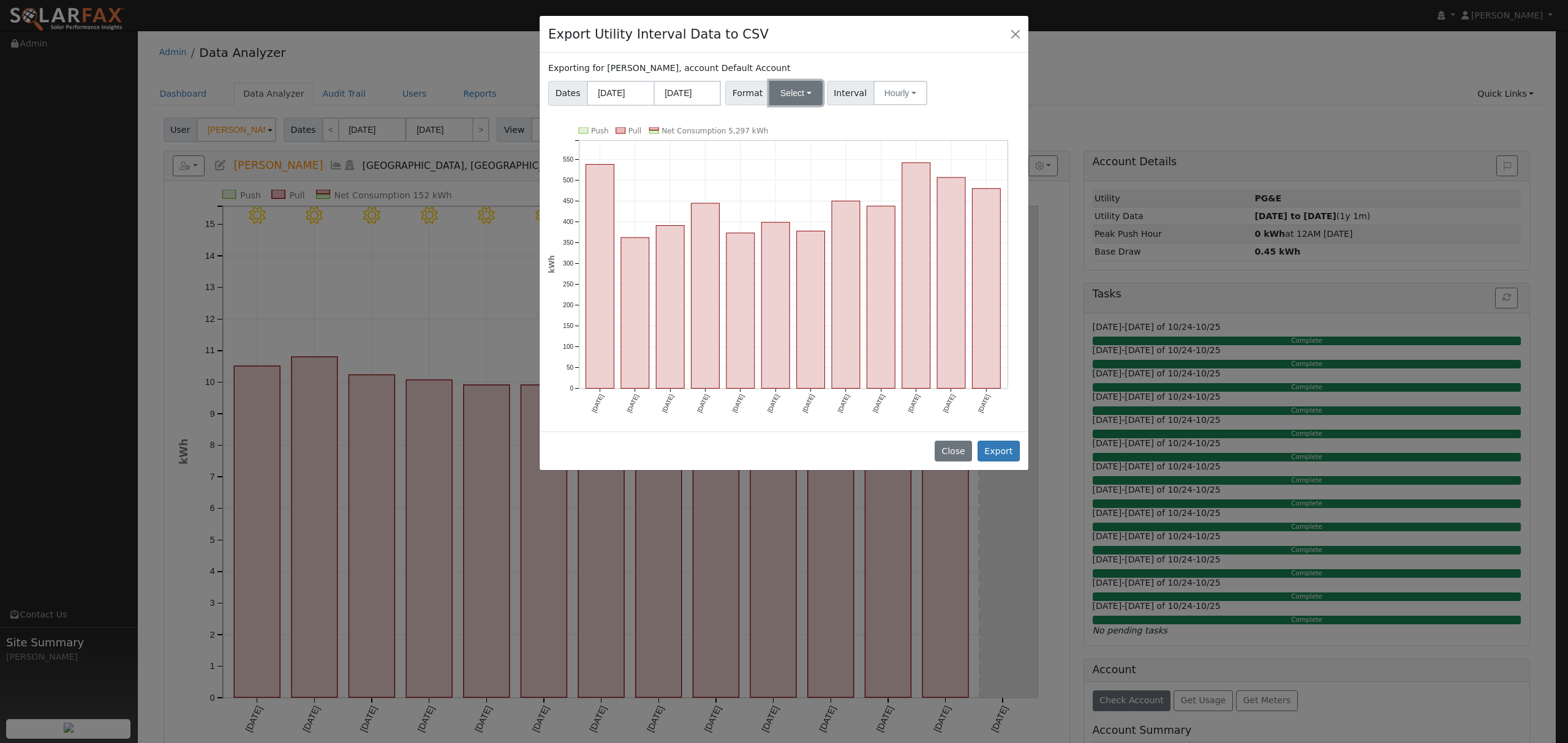
click at [790, 98] on button "Select" at bounding box center [796, 93] width 53 height 25
click at [792, 249] on link "Solargraf" at bounding box center [811, 250] width 87 height 17
click at [1010, 453] on button "Export" at bounding box center [999, 451] width 42 height 21
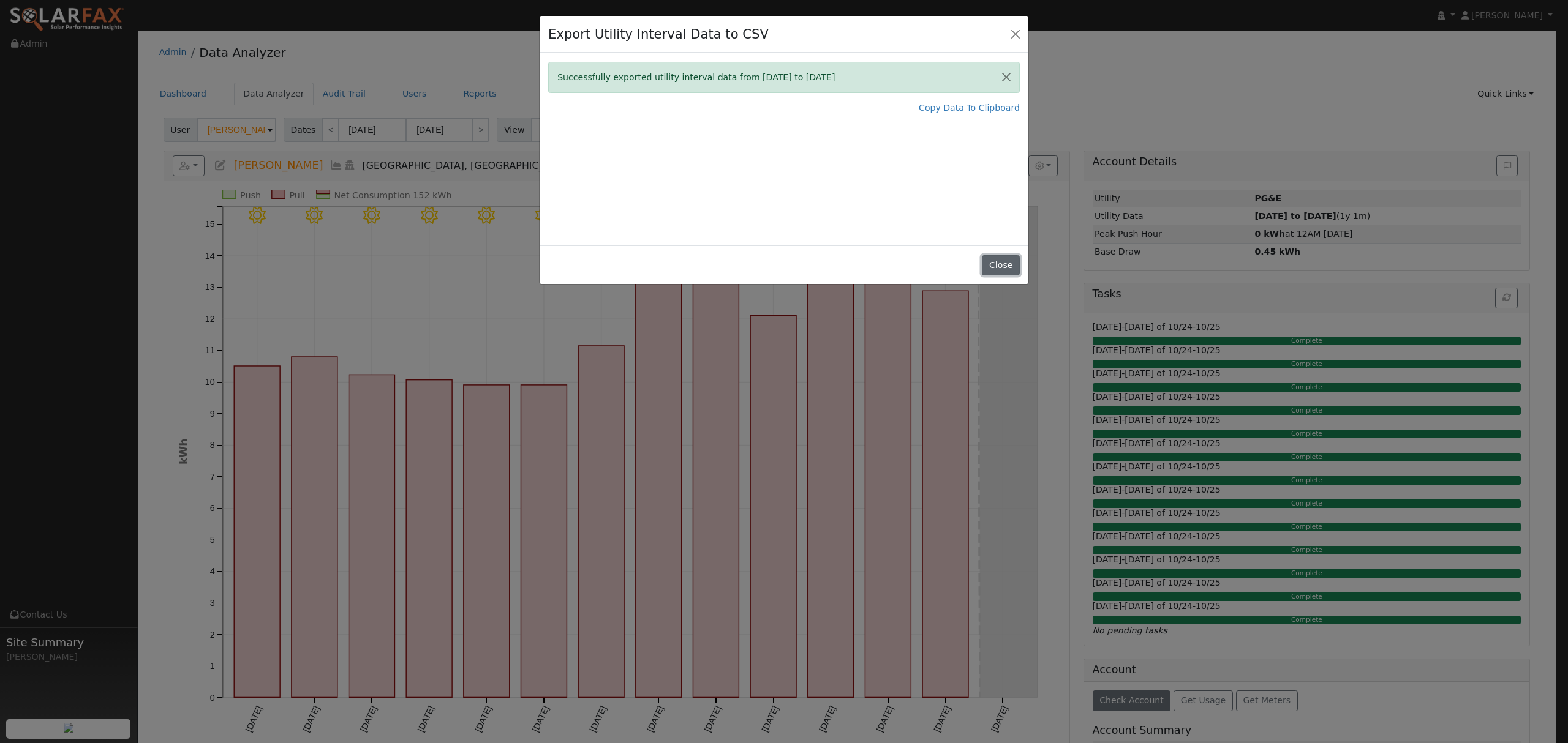
click at [988, 265] on button "Close" at bounding box center [1000, 266] width 37 height 21
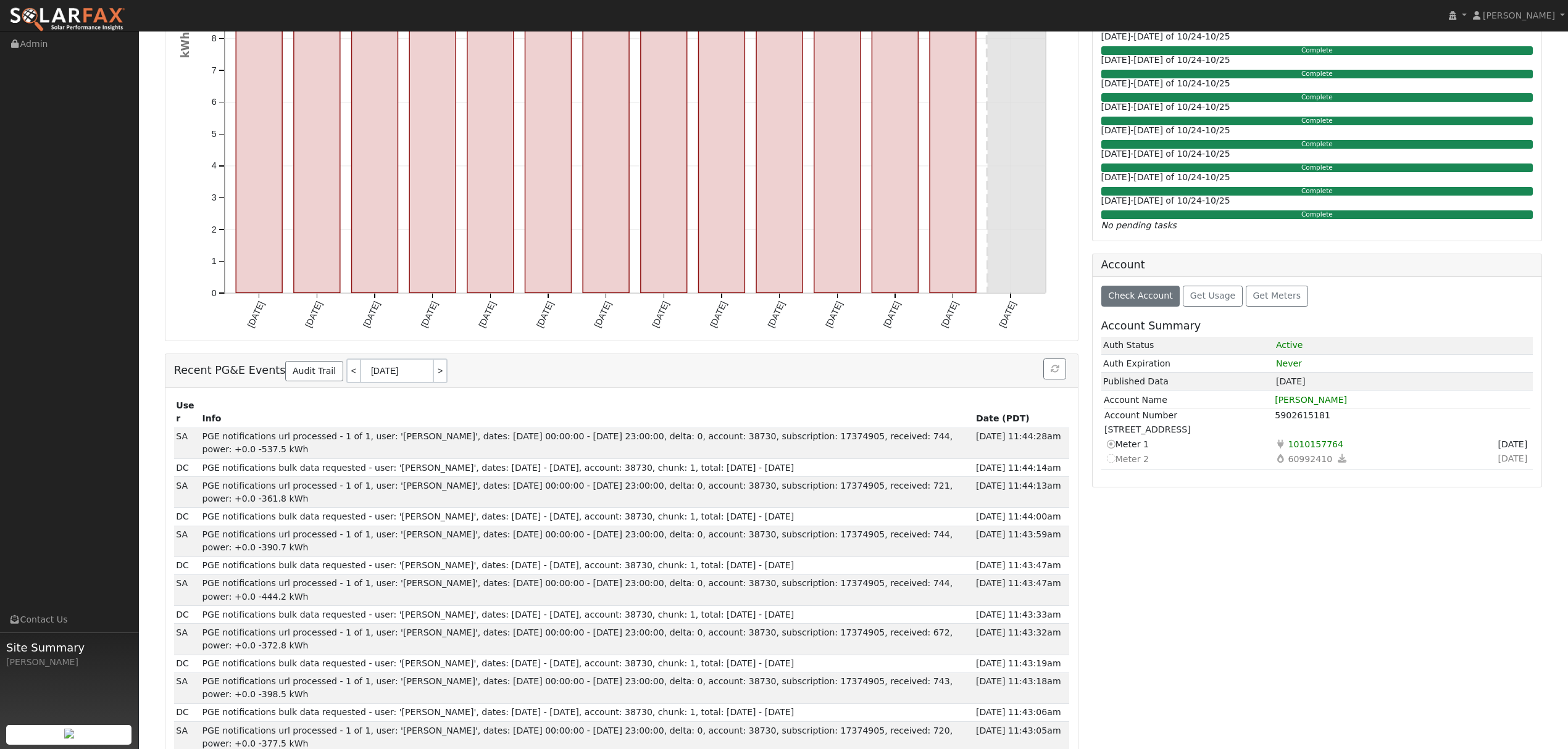
scroll to position [411, 0]
